Goal: Navigation & Orientation: Go to known website

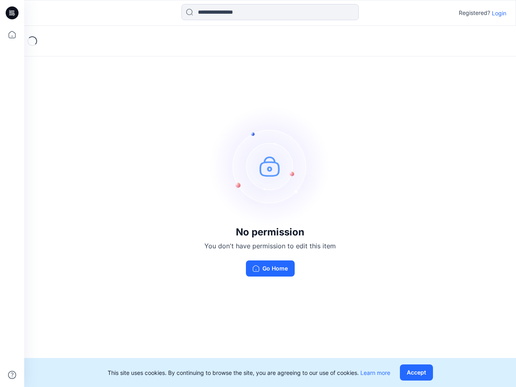
click at [258, 193] on img at bounding box center [270, 166] width 121 height 121
click at [12, 13] on icon at bounding box center [13, 13] width 3 height 0
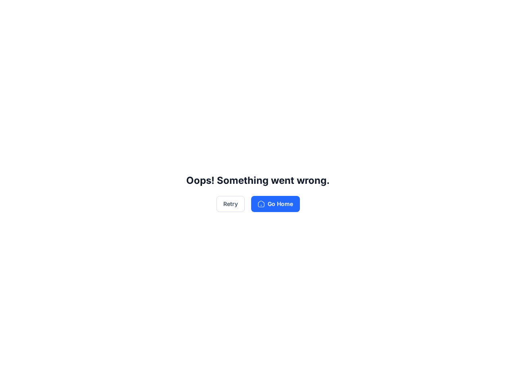
click at [12, 35] on div "Oops! Something went wrong. Retry Go Home" at bounding box center [258, 193] width 516 height 387
click at [12, 375] on div "Oops! Something went wrong. Retry Go Home" at bounding box center [258, 193] width 516 height 387
click at [270, 12] on div "Oops! Something went wrong. Retry Go Home" at bounding box center [258, 193] width 516 height 387
click at [499, 13] on div "Oops! Something went wrong. Retry Go Home" at bounding box center [258, 193] width 516 height 387
click at [418, 372] on div "Oops! Something went wrong. Retry Go Home" at bounding box center [258, 193] width 516 height 387
